Goal: Task Accomplishment & Management: Use online tool/utility

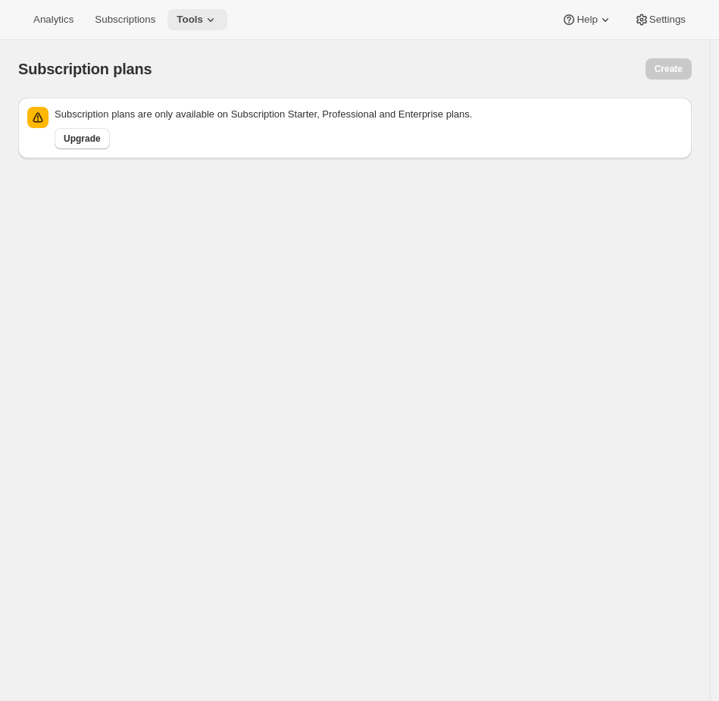
click at [202, 21] on span "Tools" at bounding box center [190, 20] width 27 height 12
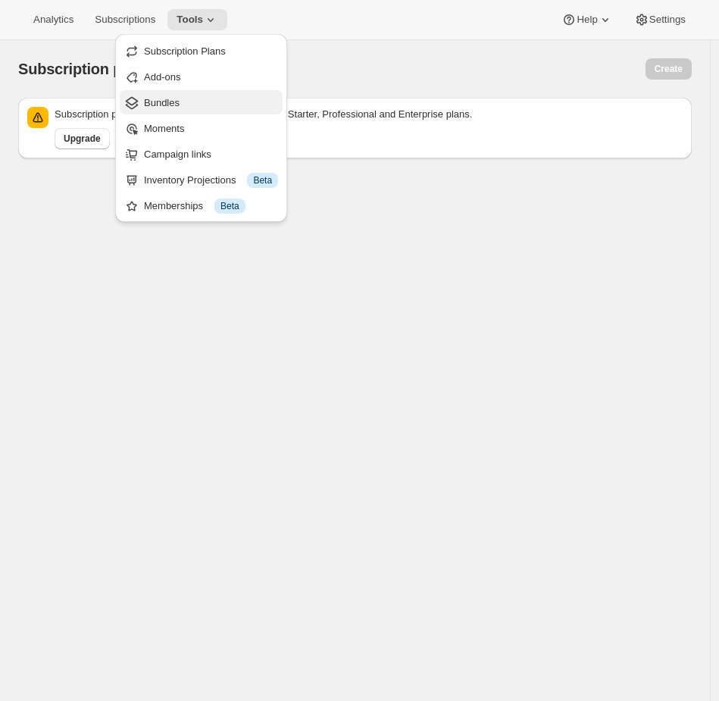
click at [176, 105] on span "Bundles" at bounding box center [162, 102] width 36 height 11
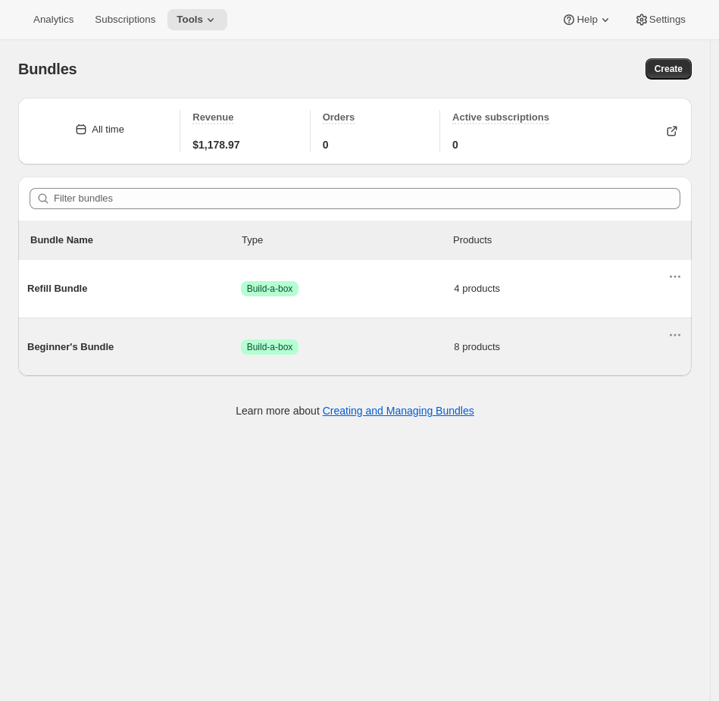
click at [513, 337] on div "Beginner's Bundle Success Build-a-box 8 products" at bounding box center [347, 347] width 641 height 39
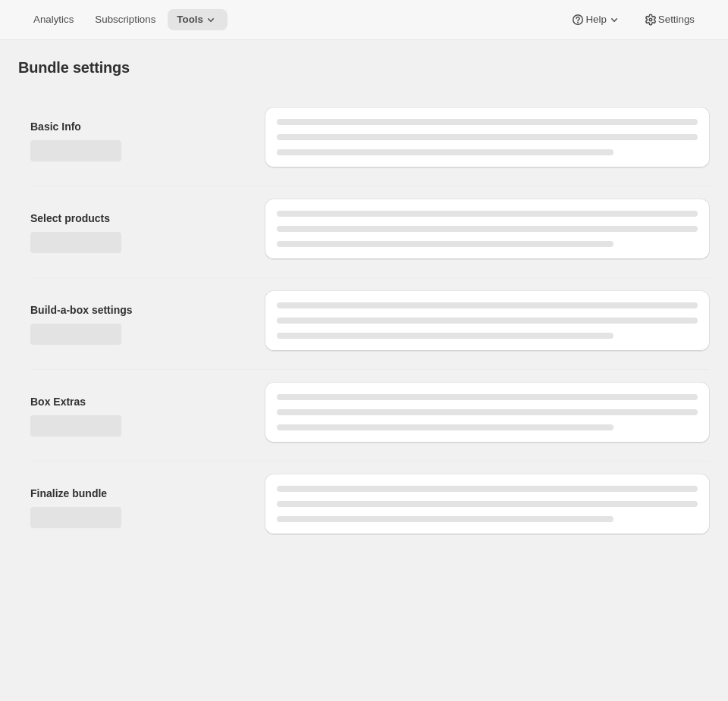
type input "Beginner's Bundle"
radio input "true"
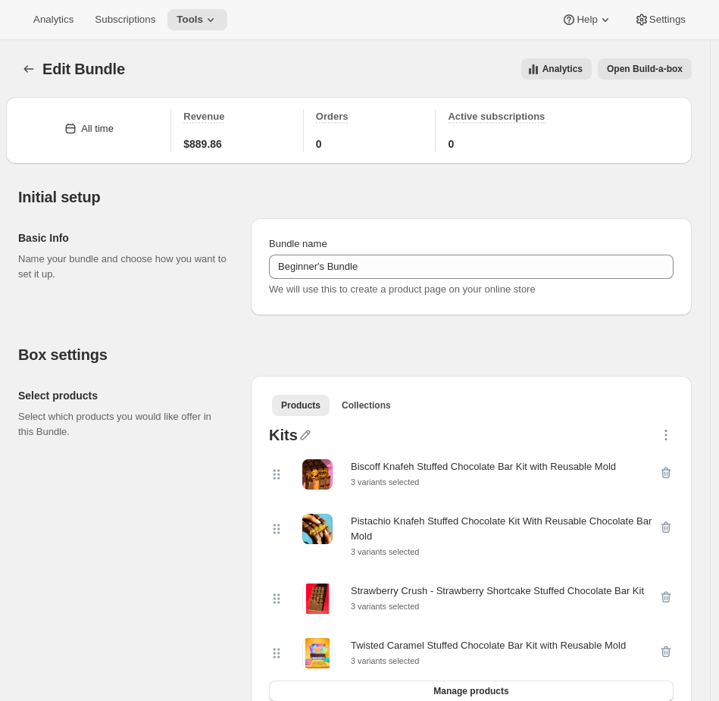
click at [676, 68] on span "Open Build-a-box" at bounding box center [645, 69] width 76 height 12
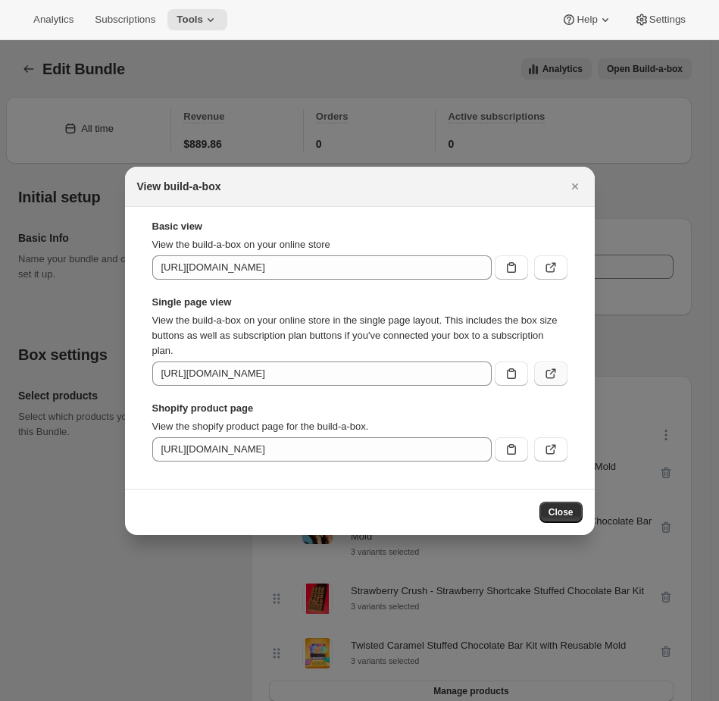
click at [556, 381] on button ":r35:" at bounding box center [550, 374] width 33 height 24
drag, startPoint x: 150, startPoint y: 184, endPoint x: 113, endPoint y: 18, distance: 170.1
click at [150, 182] on h2 "View build-a-box" at bounding box center [179, 186] width 84 height 15
